Goal: Find specific page/section

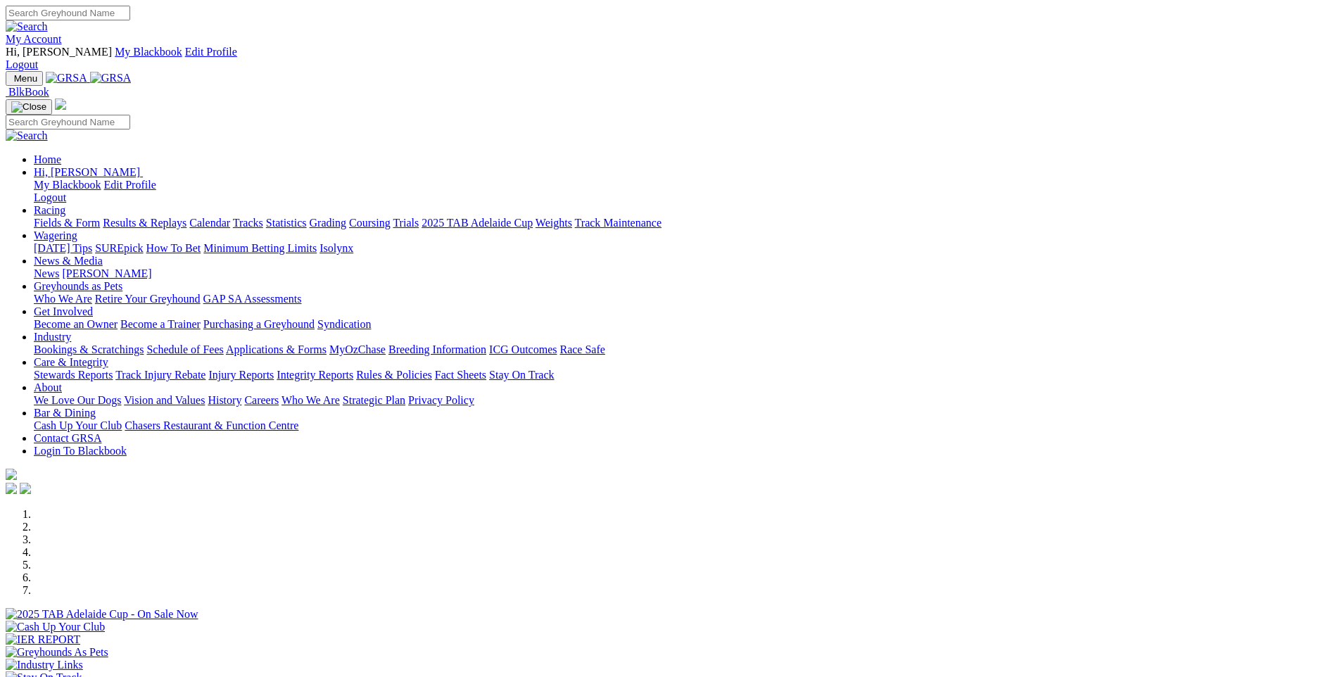
scroll to position [352, 0]
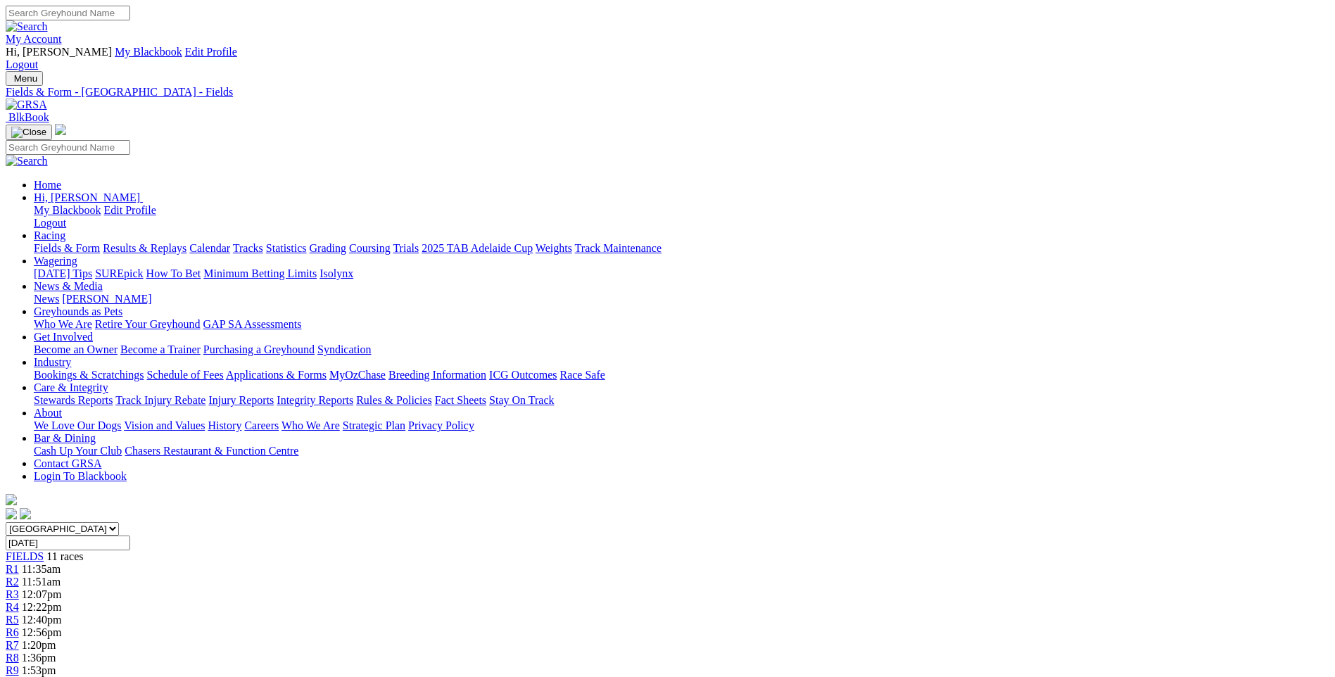
click at [19, 652] on span "R8" at bounding box center [12, 658] width 13 height 12
